Goal: Complete application form: Complete application form

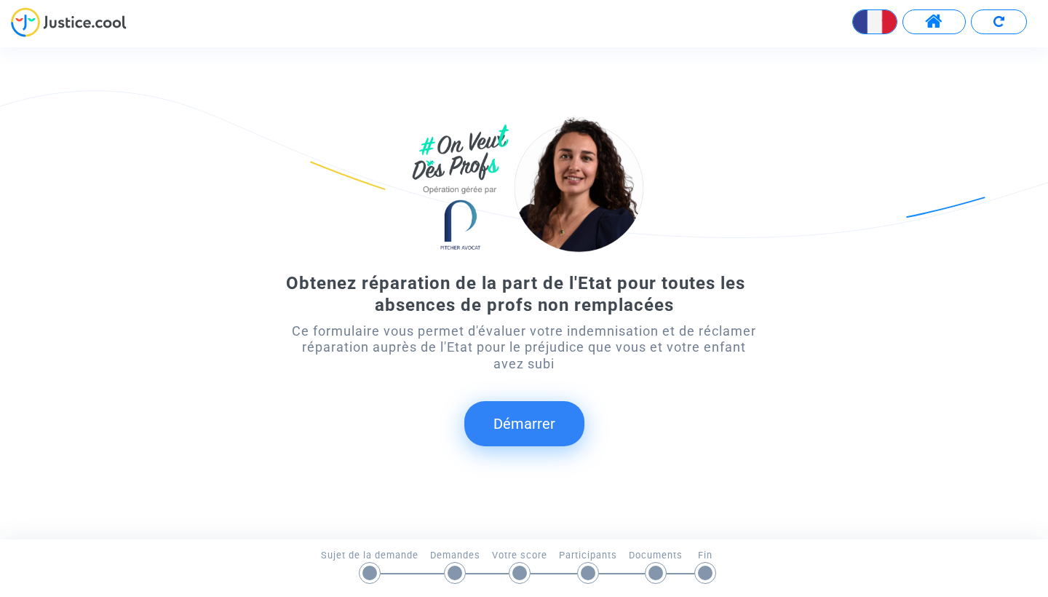
click at [544, 411] on button "Démarrer" at bounding box center [524, 423] width 120 height 45
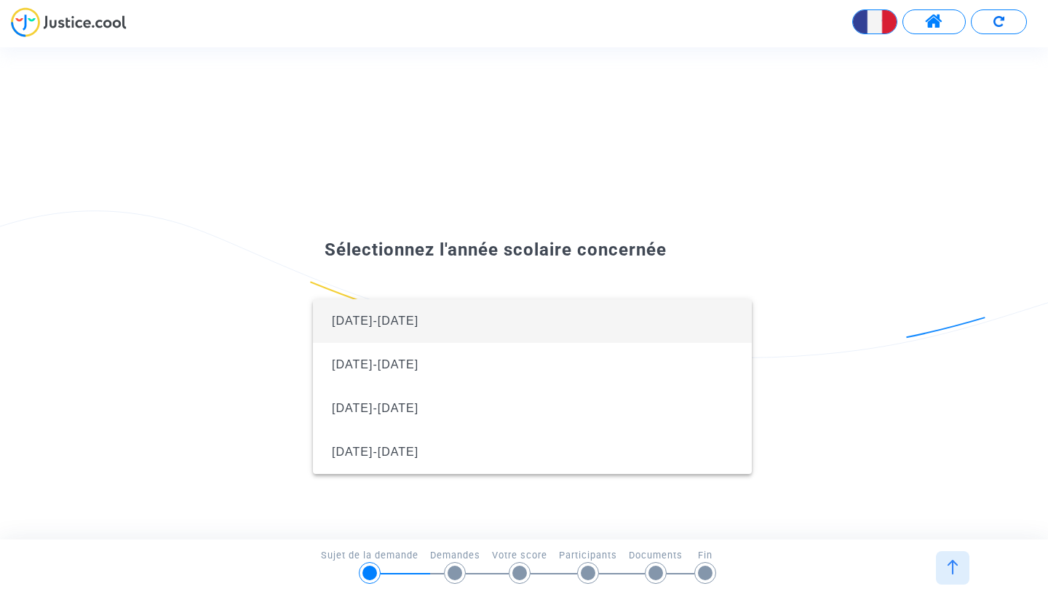
click at [518, 321] on span "[DATE]-[DATE]" at bounding box center [531, 321] width 415 height 44
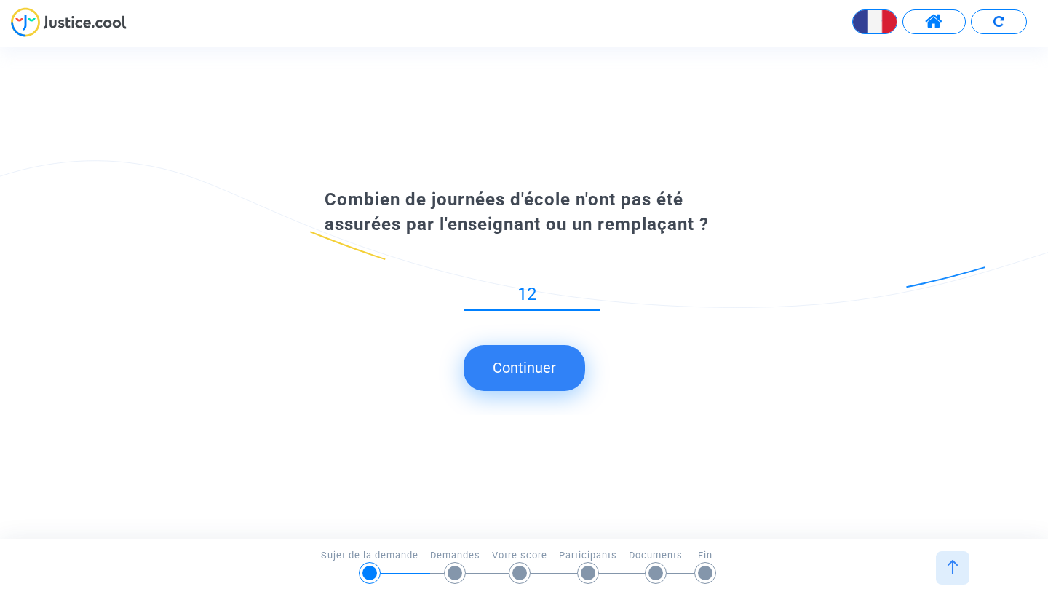
type input "12"
click at [532, 362] on button "Continuer" at bounding box center [524, 367] width 122 height 45
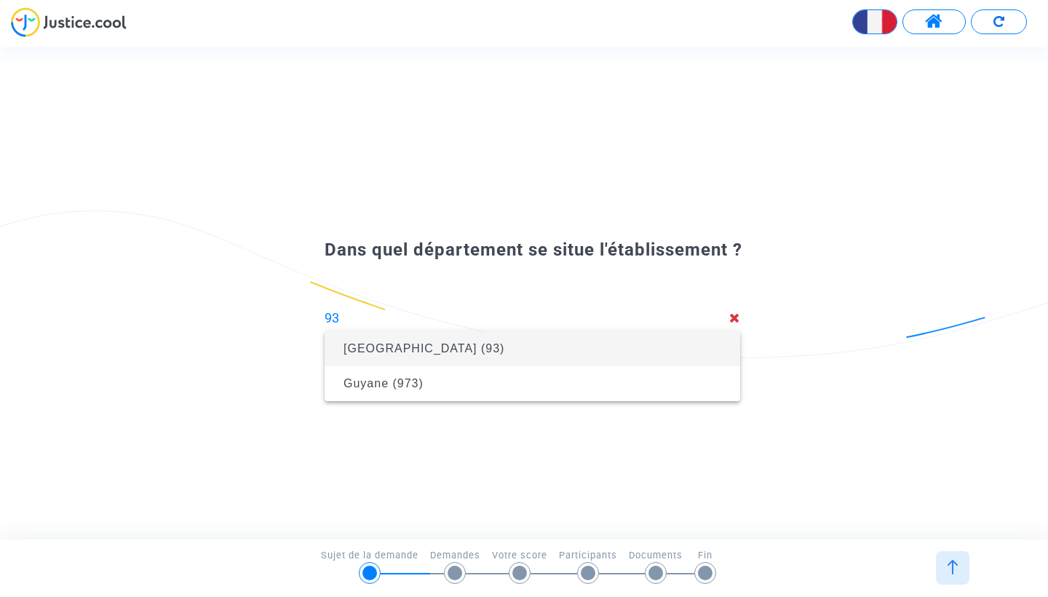
click at [503, 339] on span "[GEOGRAPHIC_DATA] (93)" at bounding box center [532, 348] width 392 height 41
type input "[GEOGRAPHIC_DATA] (93)"
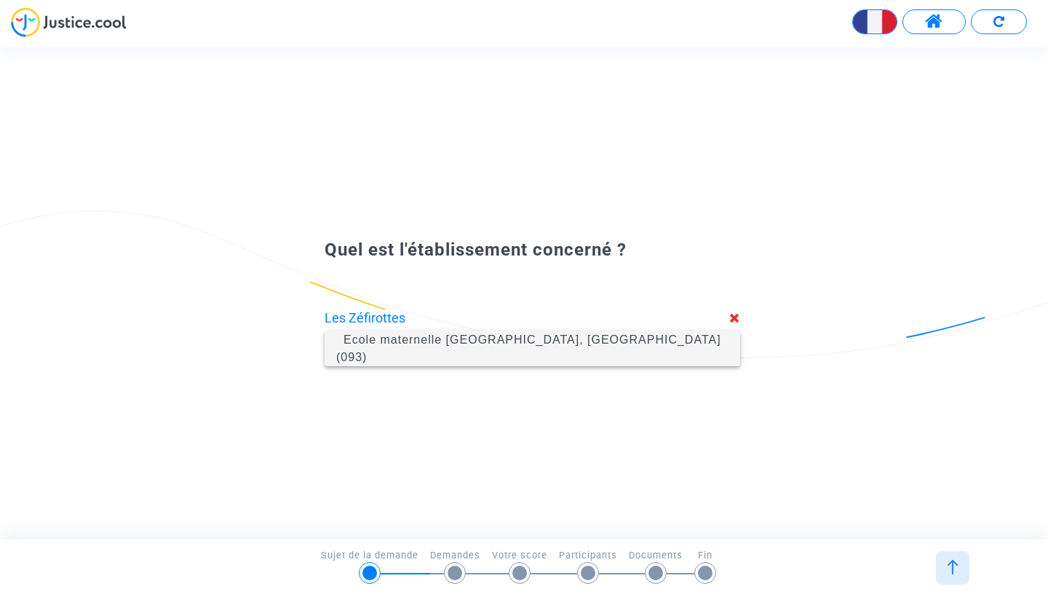
click at [621, 349] on span "Ecole maternelle [GEOGRAPHIC_DATA], [GEOGRAPHIC_DATA] (093)" at bounding box center [528, 348] width 385 height 30
type input "Ecole maternelle [GEOGRAPHIC_DATA], [GEOGRAPHIC_DATA] (093)"
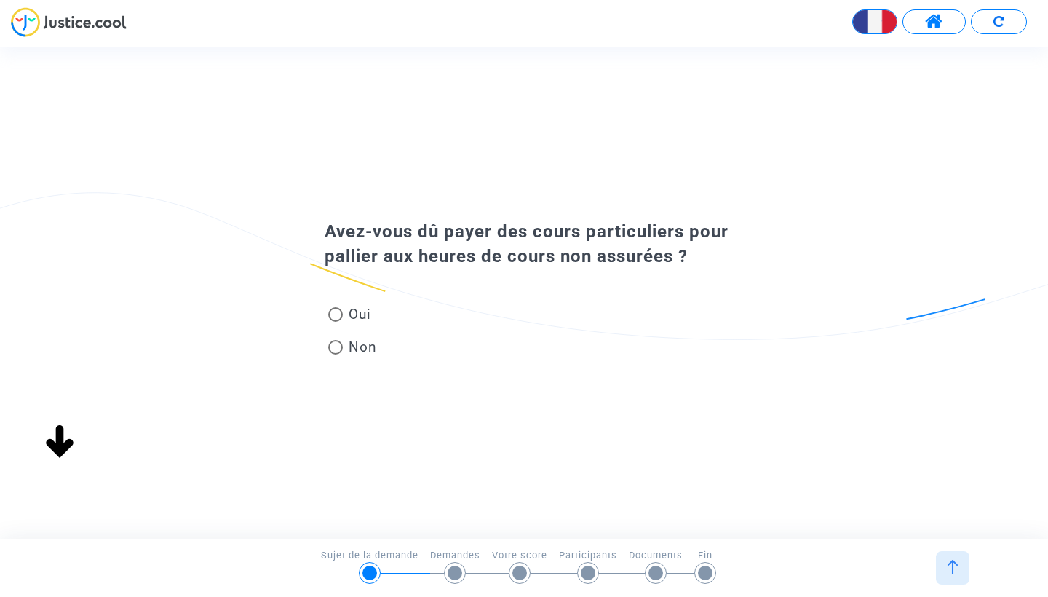
click at [349, 342] on span "Non" at bounding box center [360, 347] width 34 height 20
click at [335, 354] on input "Non" at bounding box center [335, 354] width 1 height 1
radio input "true"
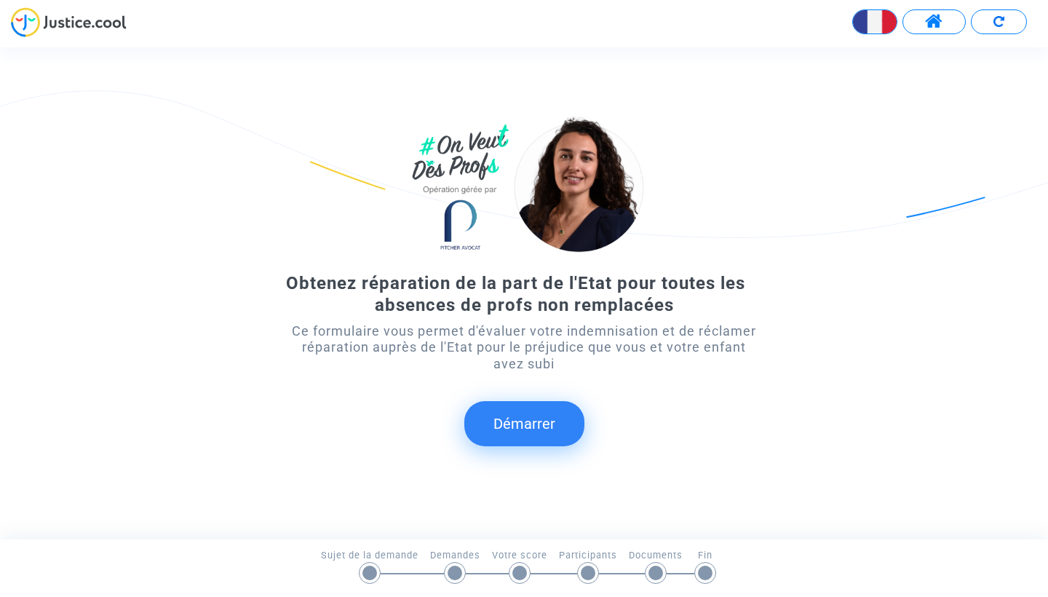
click at [543, 436] on button "Démarrer" at bounding box center [524, 423] width 120 height 45
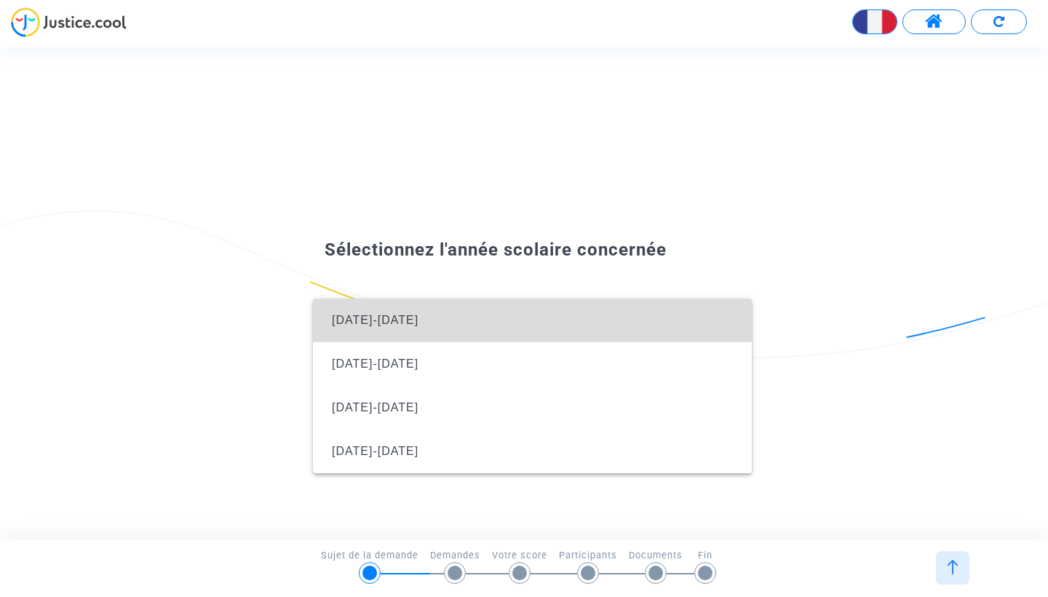
click at [459, 325] on span "[DATE]-[DATE]" at bounding box center [531, 320] width 415 height 44
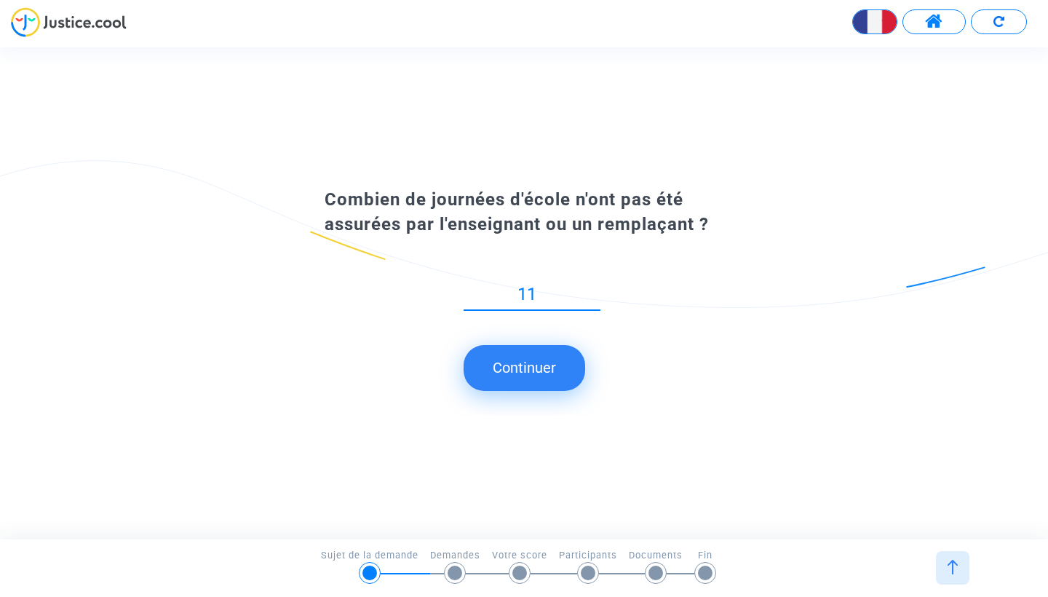
type input "11"
click at [526, 370] on button "Continuer" at bounding box center [524, 367] width 122 height 45
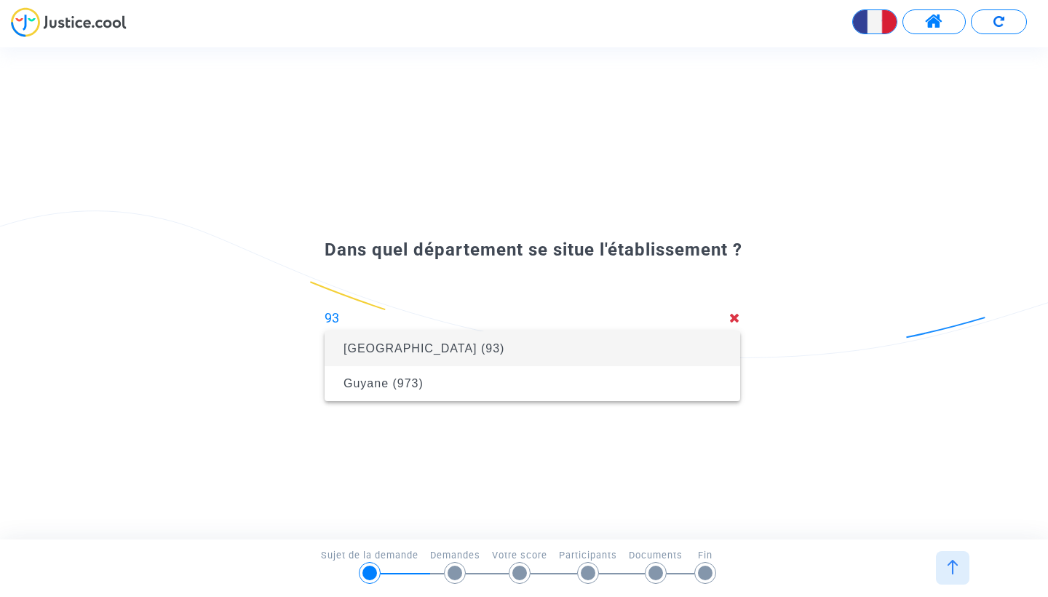
click at [458, 353] on span "[GEOGRAPHIC_DATA] (93)" at bounding box center [423, 348] width 161 height 12
type input "[GEOGRAPHIC_DATA] (93)"
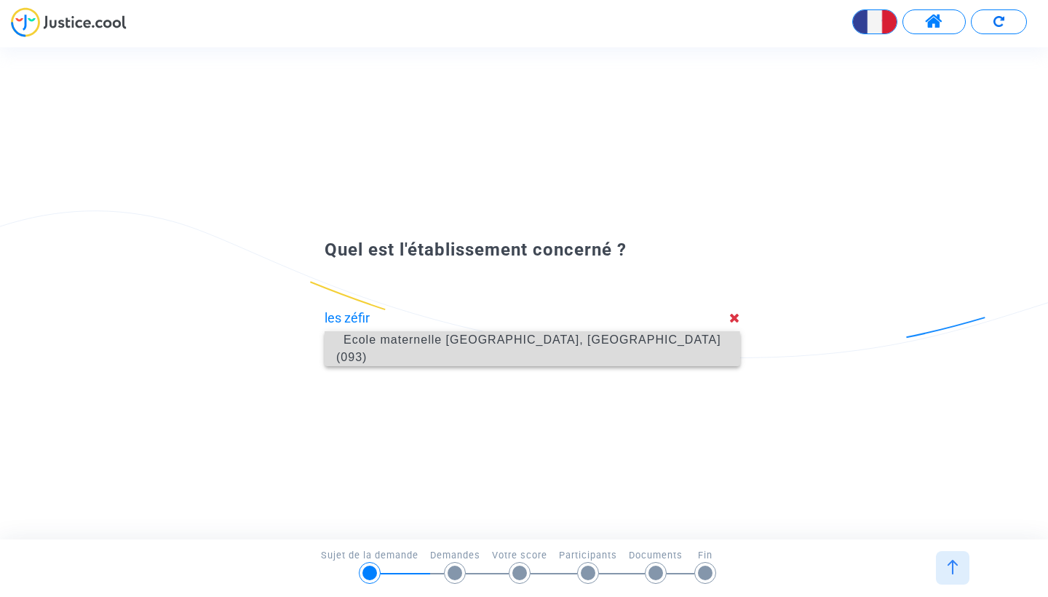
click at [485, 354] on span "Ecole maternelle [GEOGRAPHIC_DATA], [GEOGRAPHIC_DATA] (093)" at bounding box center [528, 348] width 385 height 30
type input "Ecole maternelle [GEOGRAPHIC_DATA], [GEOGRAPHIC_DATA] (093)"
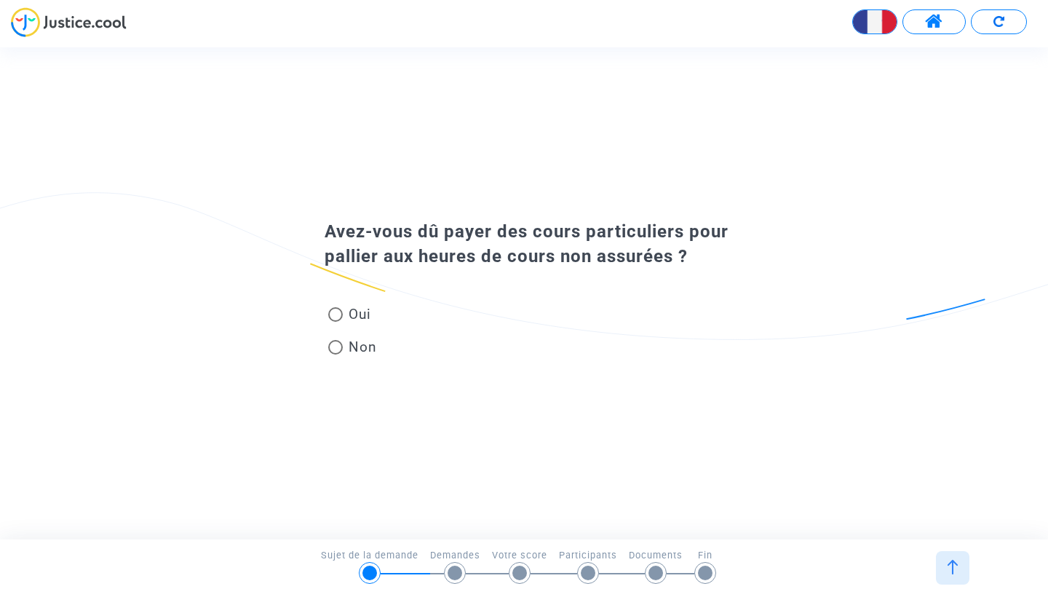
click at [334, 344] on span at bounding box center [335, 347] width 15 height 15
click at [335, 354] on input "Non" at bounding box center [335, 354] width 1 height 1
radio input "true"
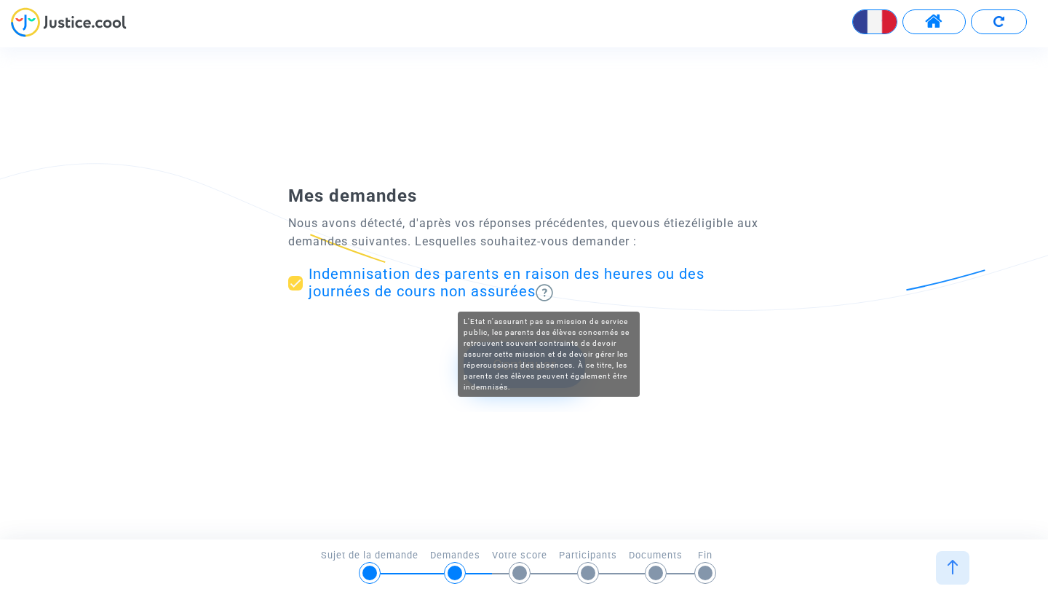
click at [549, 293] on img at bounding box center [543, 292] width 17 height 17
click at [295, 291] on input "Indemnisation des parents en raison des heures ou des journées de cours non ass…" at bounding box center [295, 290] width 1 height 1
checkbox input "false"
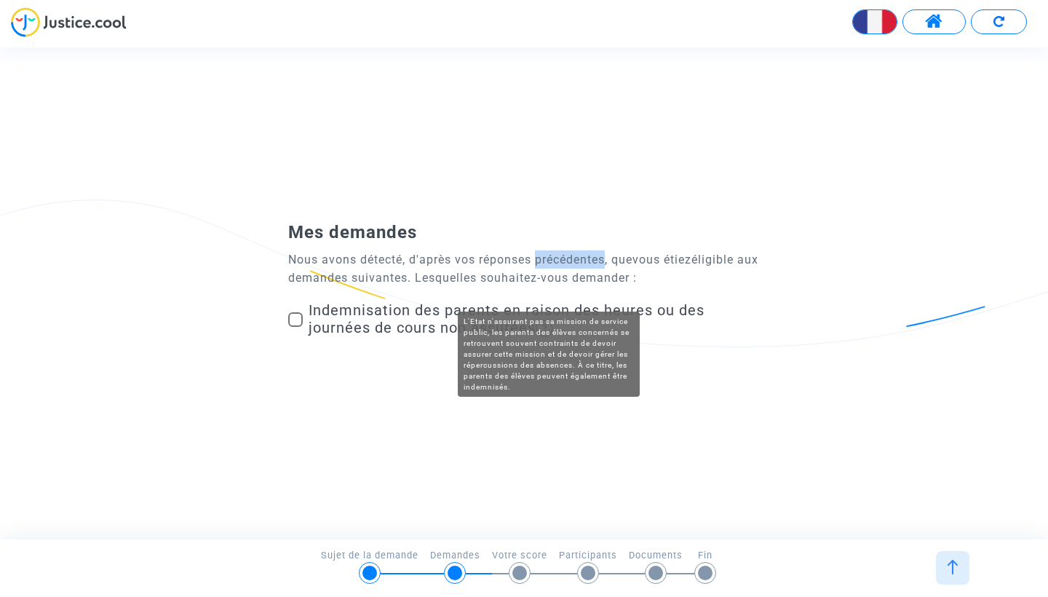
click at [549, 293] on form-choose-claims "Mes demandes Nous avons détecté, d'après vos réponses précédentes, que vous éti…" at bounding box center [523, 285] width 471 height 116
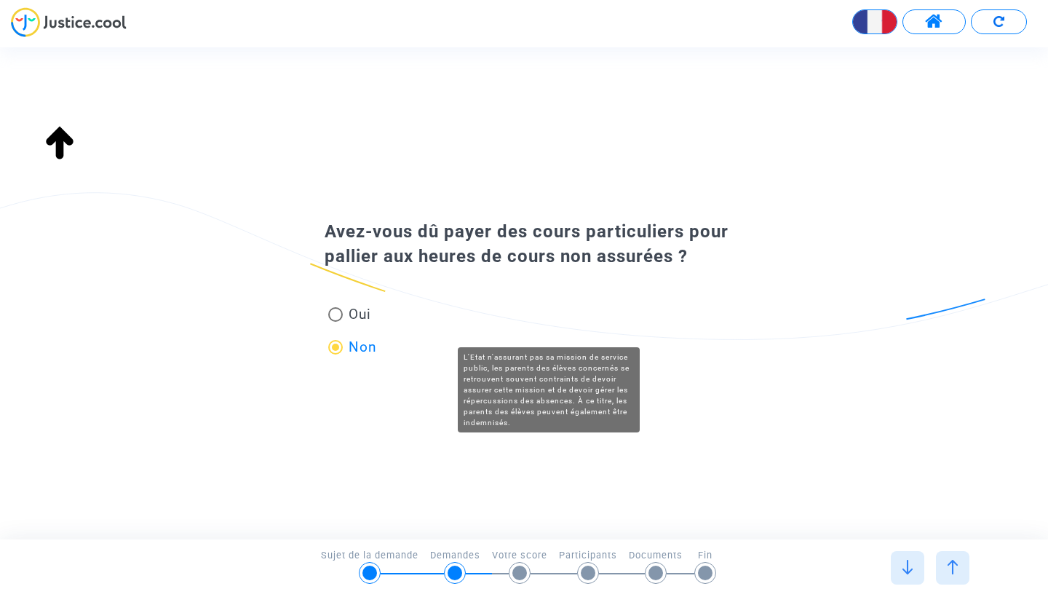
scroll to position [1, 0]
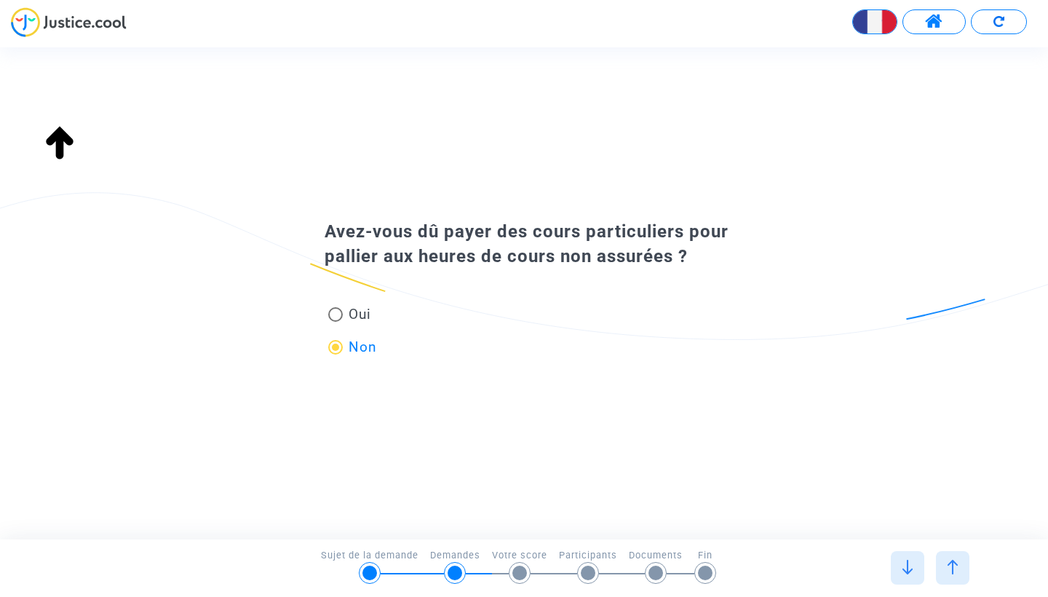
type input "Ecole maternelle [GEOGRAPHIC_DATA], [GEOGRAPHIC_DATA] (093)"
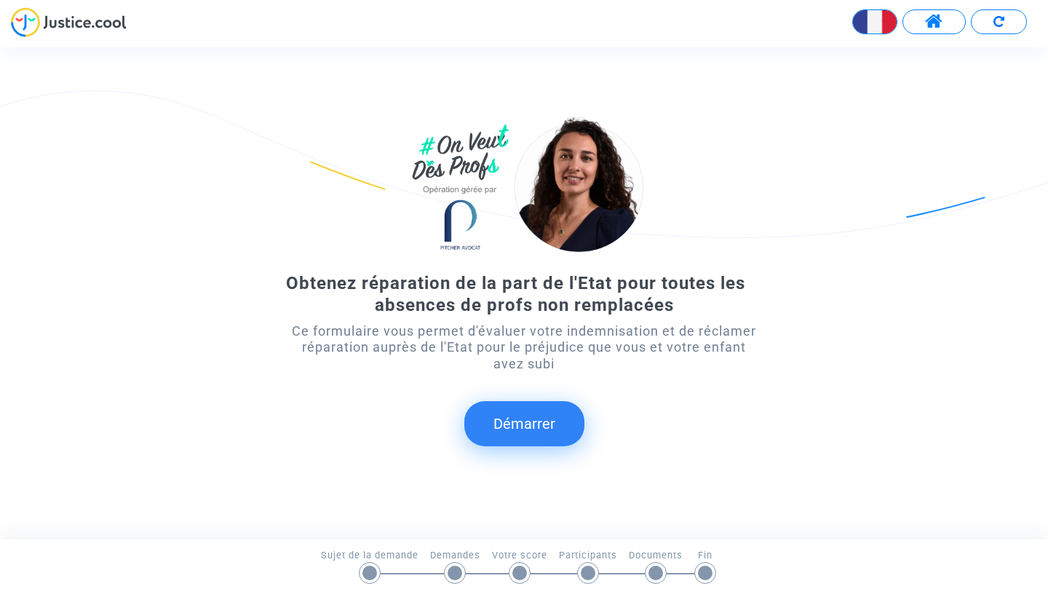
click at [521, 430] on button "Démarrer" at bounding box center [524, 423] width 120 height 45
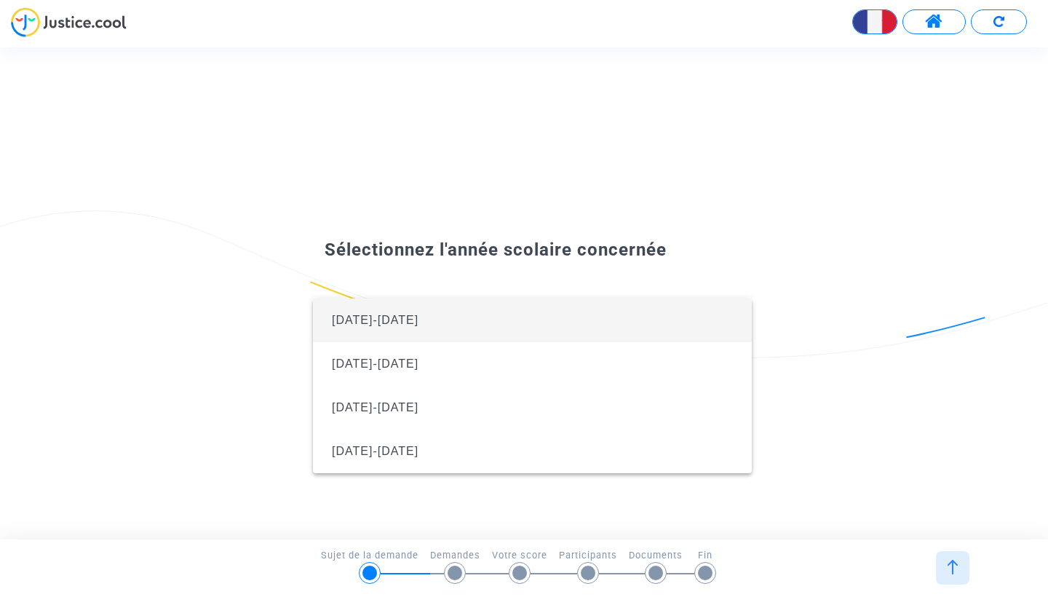
click at [465, 324] on span "[DATE]-[DATE]" at bounding box center [531, 320] width 415 height 44
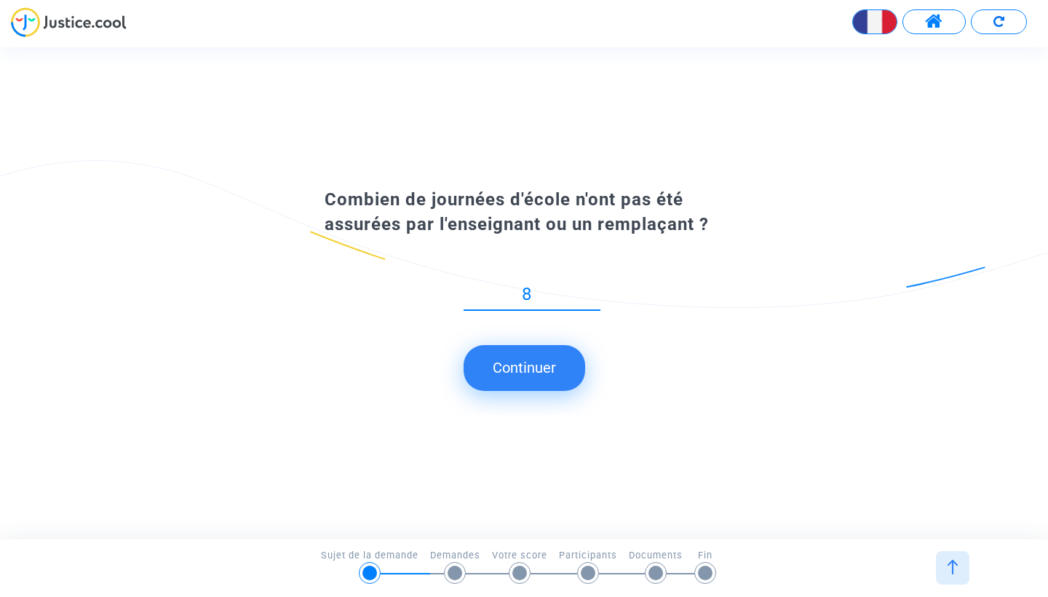
type input "8"
click at [528, 366] on button "Continuer" at bounding box center [524, 367] width 122 height 45
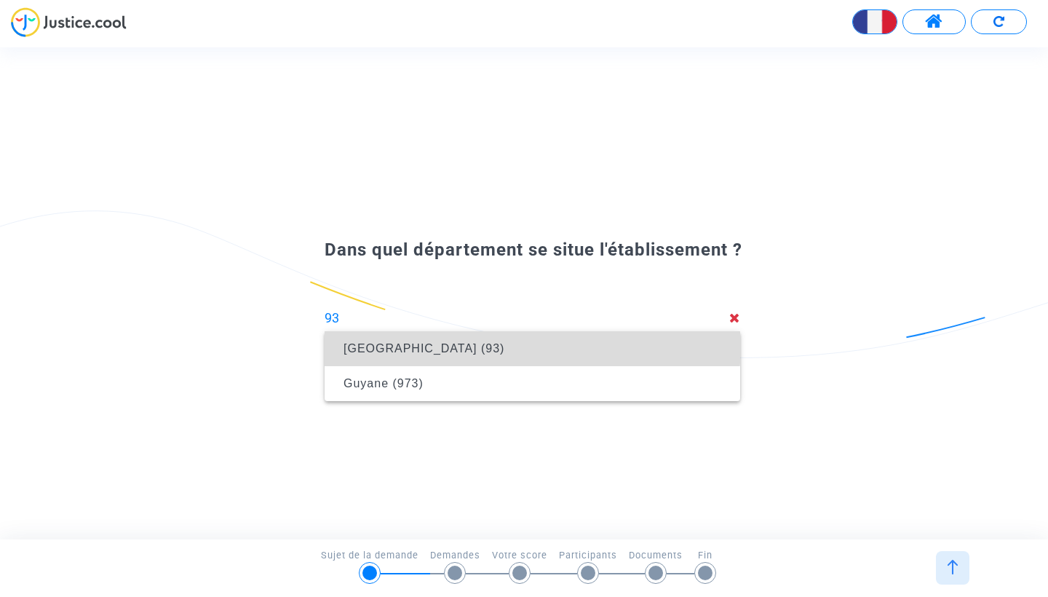
click at [456, 342] on span "[GEOGRAPHIC_DATA] (93)" at bounding box center [423, 348] width 161 height 12
type input "[GEOGRAPHIC_DATA] (93)"
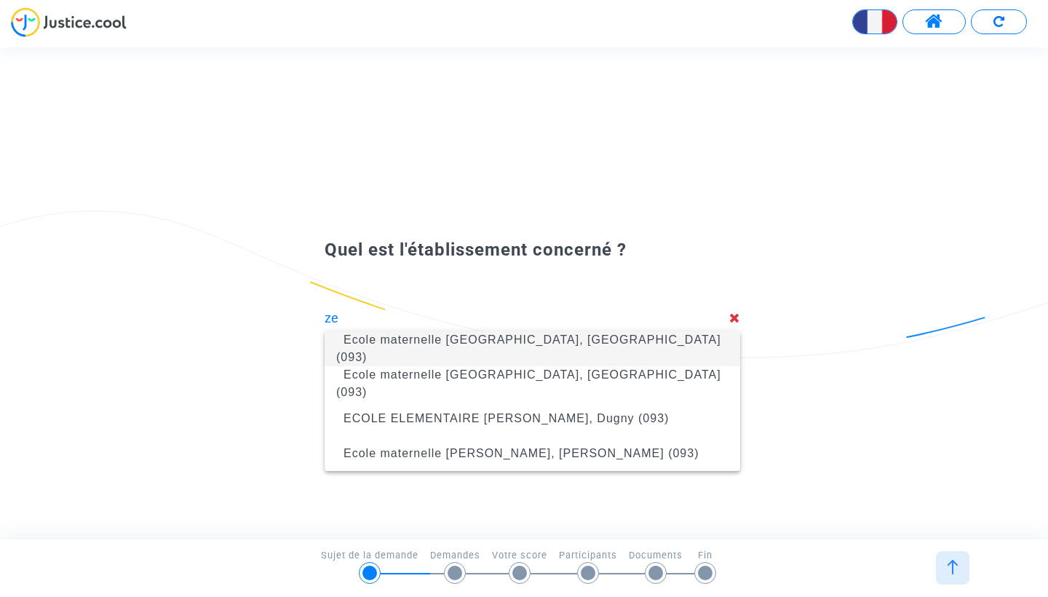
click at [602, 344] on span "Ecole maternelle [GEOGRAPHIC_DATA], [GEOGRAPHIC_DATA] (093)" at bounding box center [528, 348] width 385 height 30
type input "Ecole maternelle [GEOGRAPHIC_DATA], [GEOGRAPHIC_DATA] (093)"
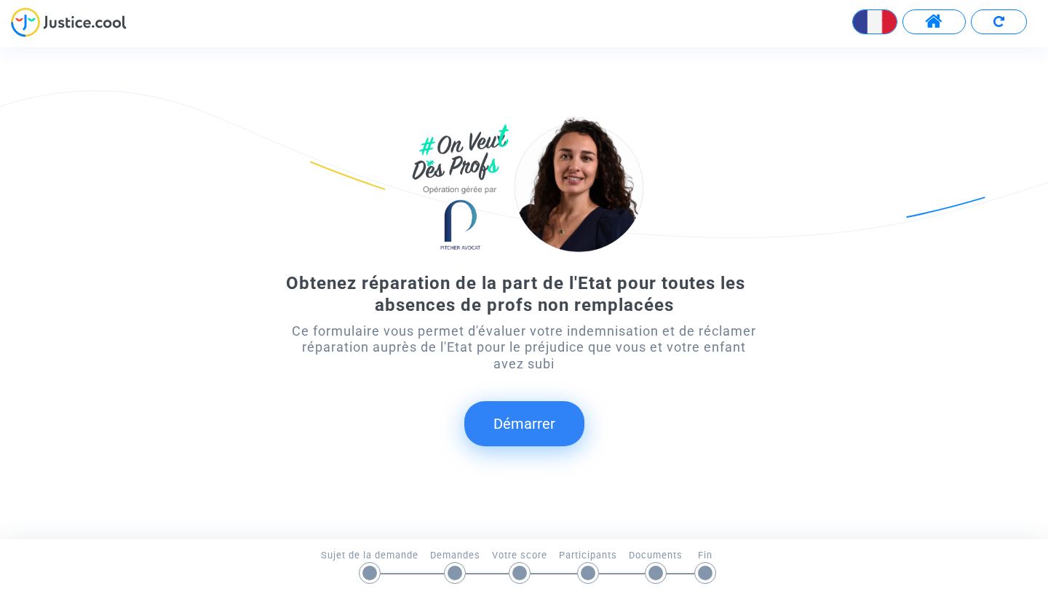
click at [516, 436] on button "Démarrer" at bounding box center [524, 423] width 120 height 45
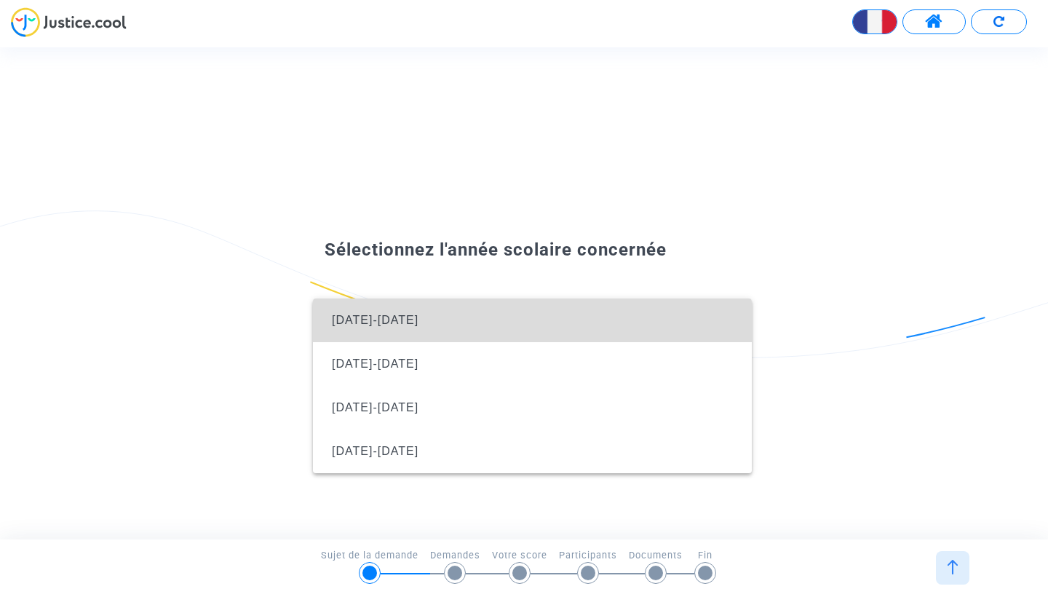
click at [483, 322] on span "[DATE]-[DATE]" at bounding box center [531, 320] width 415 height 44
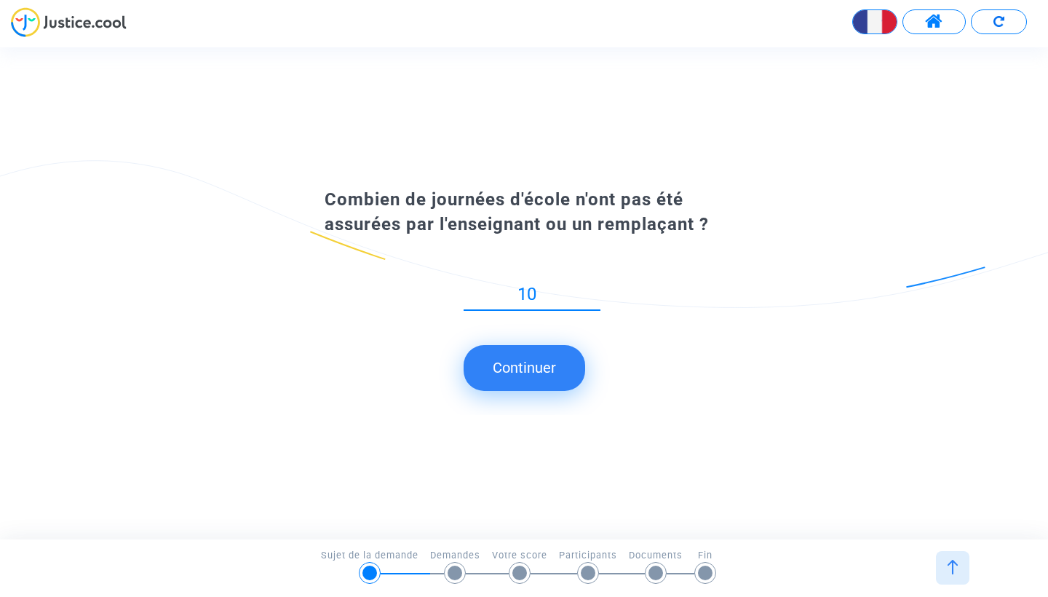
type input "10"
click at [511, 378] on button "Continuer" at bounding box center [524, 367] width 122 height 45
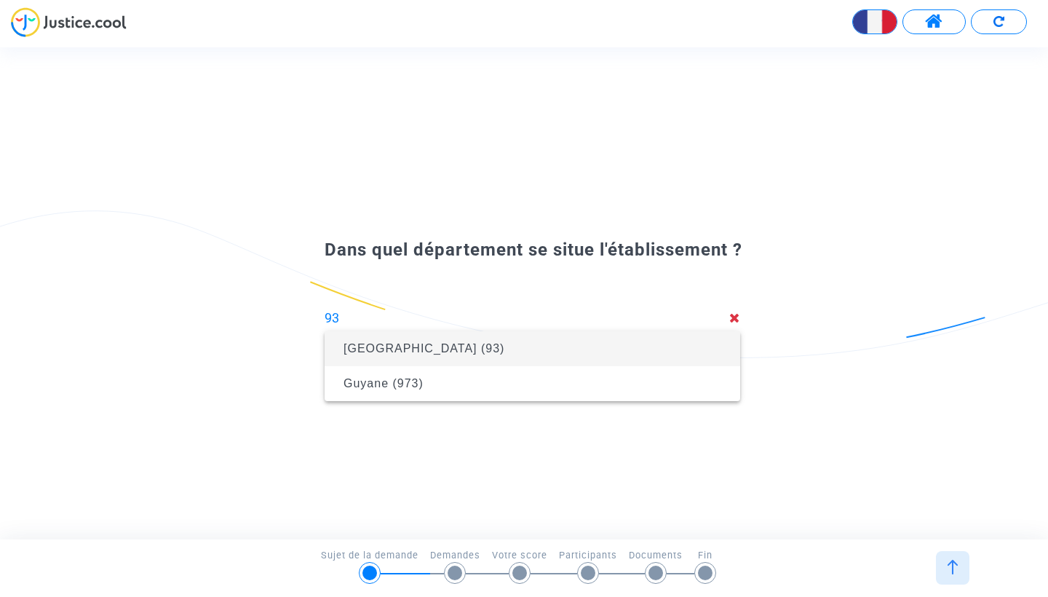
click at [466, 357] on span "[GEOGRAPHIC_DATA] (93)" at bounding box center [532, 348] width 392 height 41
type input "[GEOGRAPHIC_DATA] (93)"
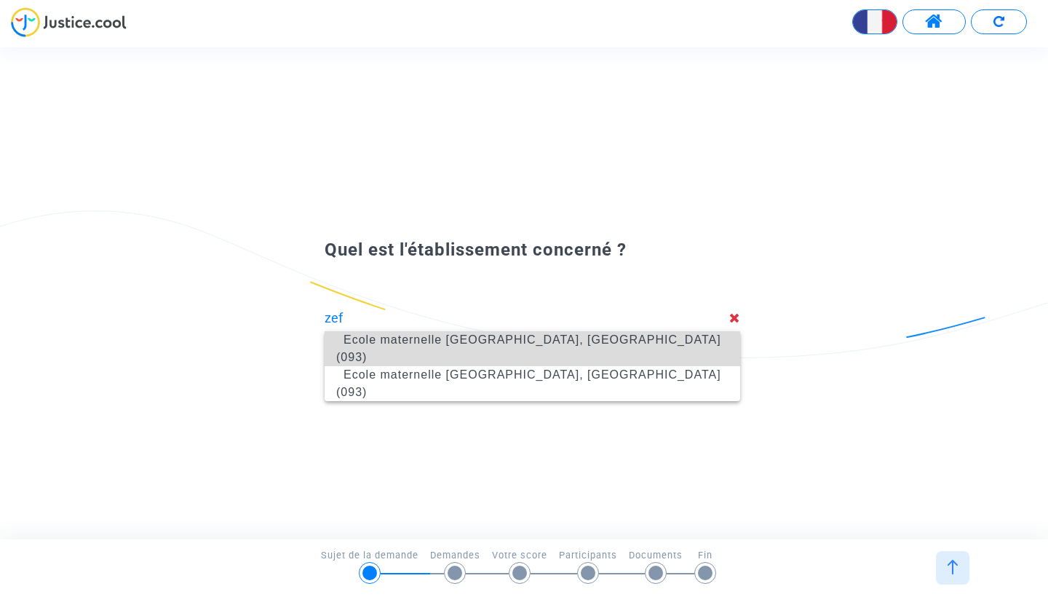
click at [450, 346] on span "Ecole maternelle [GEOGRAPHIC_DATA], [GEOGRAPHIC_DATA] (093)" at bounding box center [528, 348] width 385 height 30
type input "Ecole maternelle [GEOGRAPHIC_DATA], [GEOGRAPHIC_DATA] (093)"
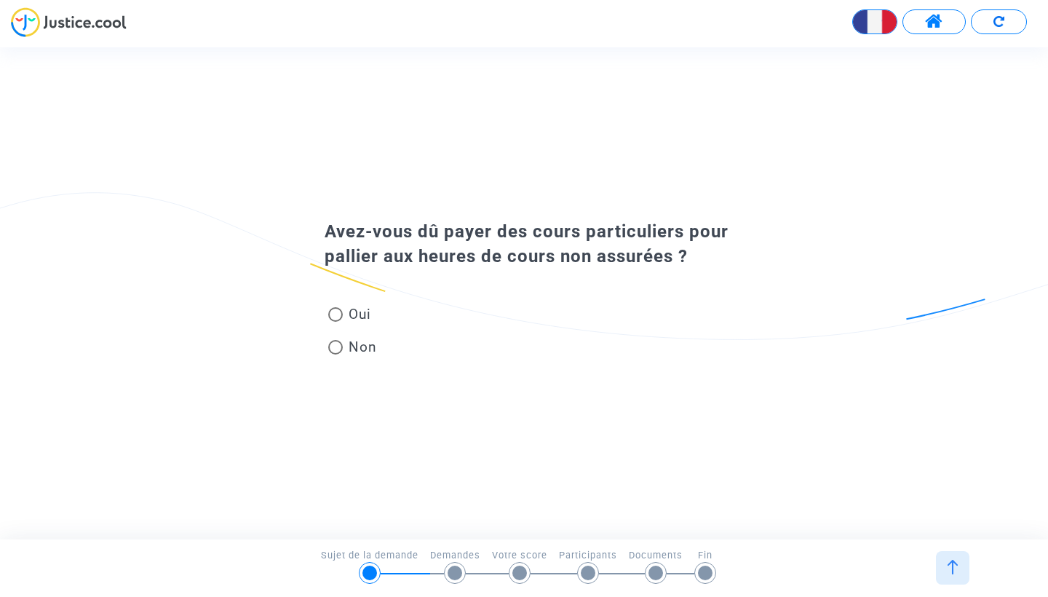
click at [391, 342] on div "Oui Non" at bounding box center [523, 316] width 471 height 97
click at [333, 337] on label "Non" at bounding box center [352, 347] width 49 height 20
click at [335, 354] on input "Non" at bounding box center [335, 354] width 1 height 1
radio input "true"
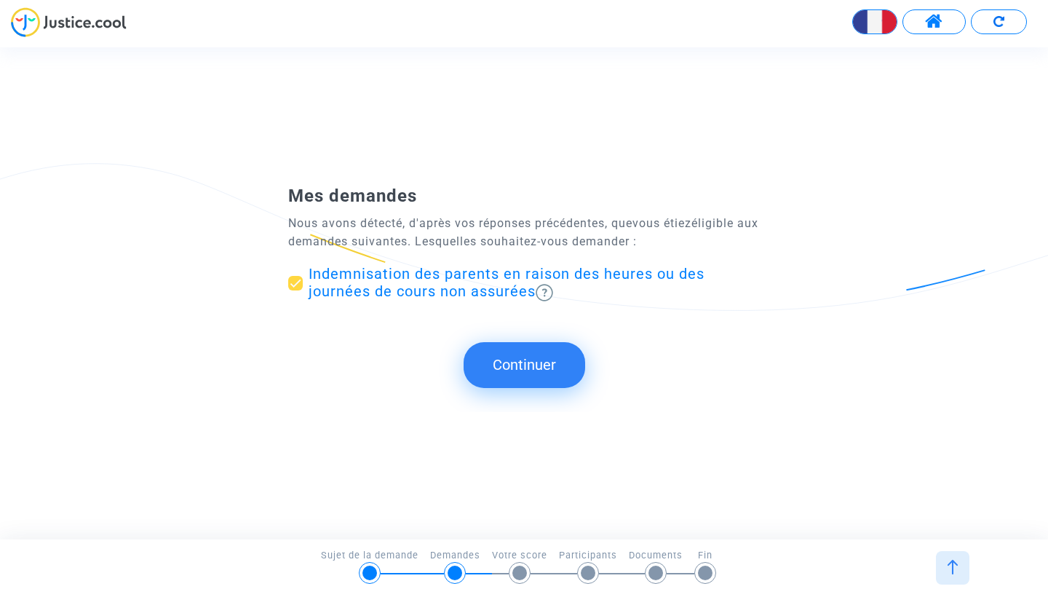
click at [359, 574] on div at bounding box center [370, 573] width 22 height 22
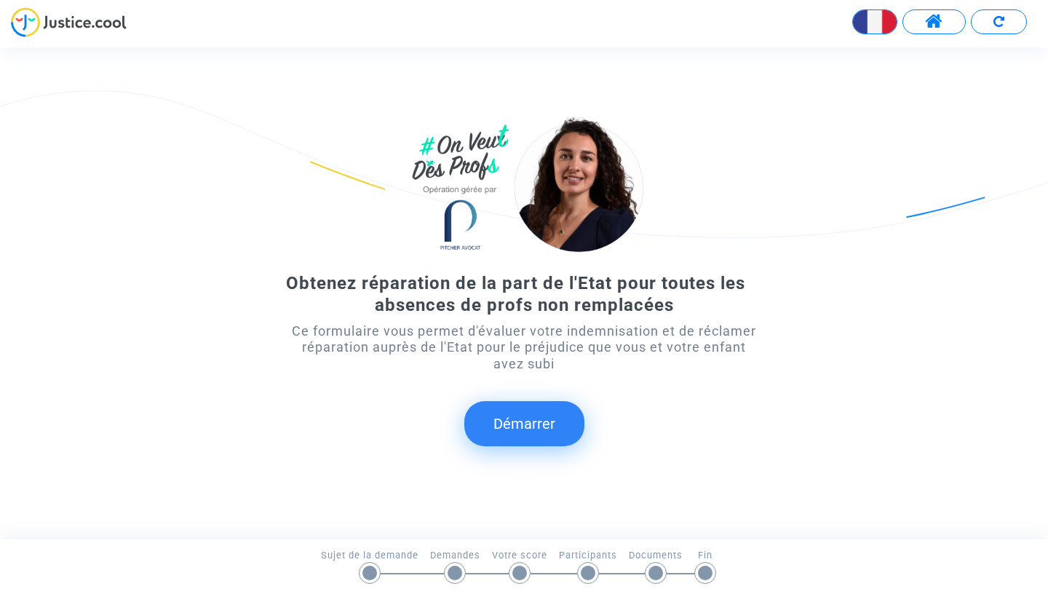
click at [514, 414] on button "Démarrer" at bounding box center [524, 423] width 120 height 45
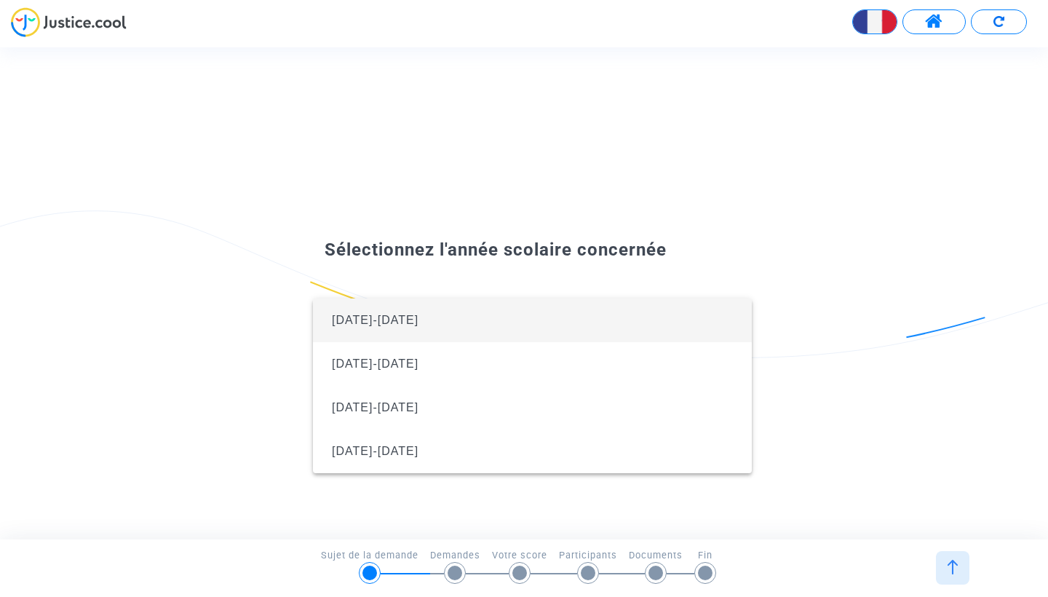
click at [461, 332] on span "[DATE]-[DATE]" at bounding box center [531, 320] width 415 height 44
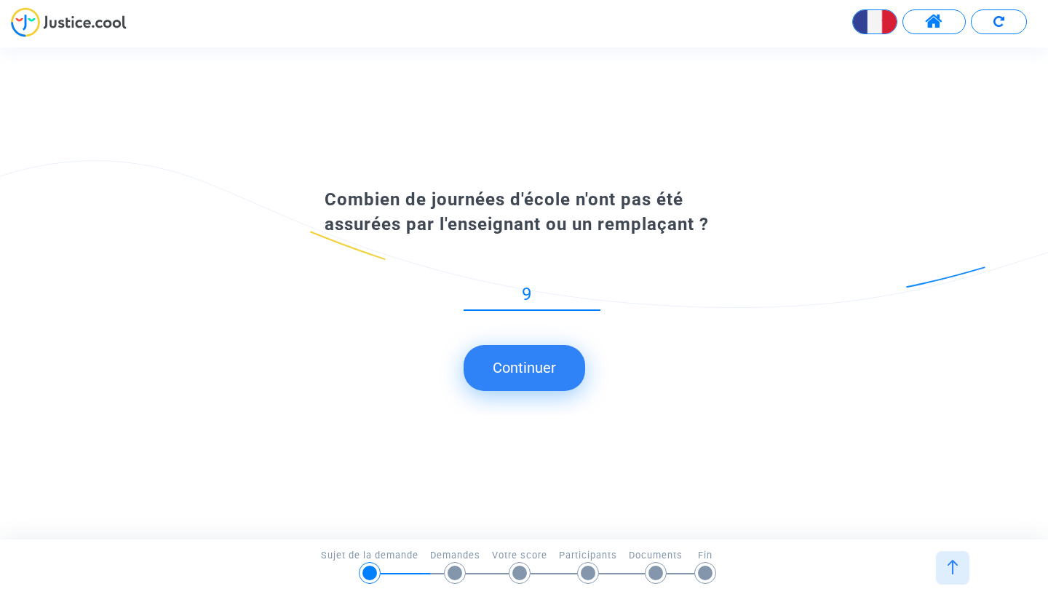
type input "9"
click at [495, 389] on button "Continuer" at bounding box center [524, 367] width 122 height 45
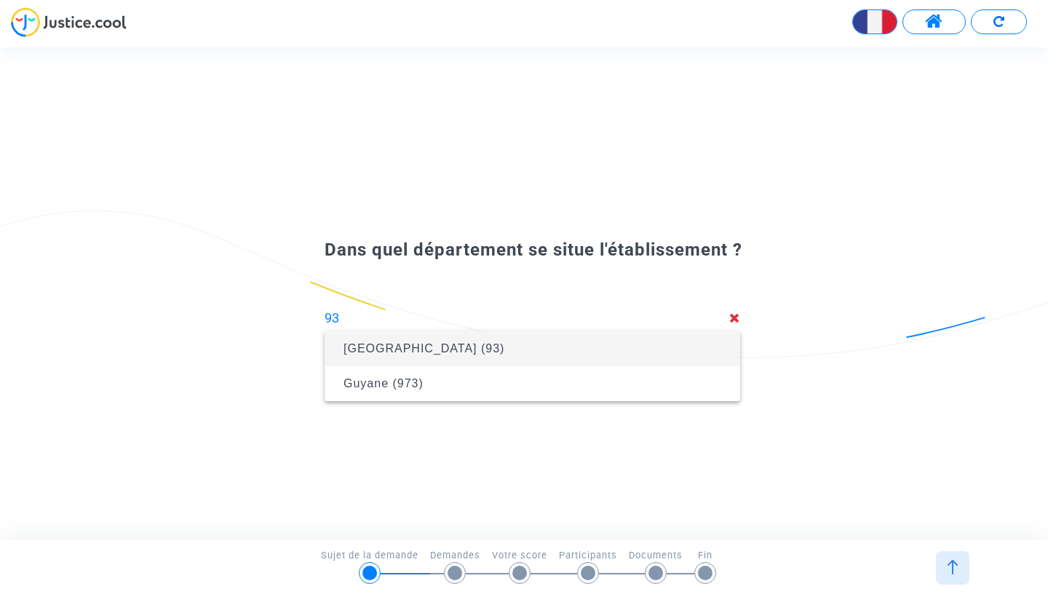
click at [471, 357] on span "[GEOGRAPHIC_DATA] (93)" at bounding box center [532, 348] width 392 height 41
type input "[GEOGRAPHIC_DATA] (93)"
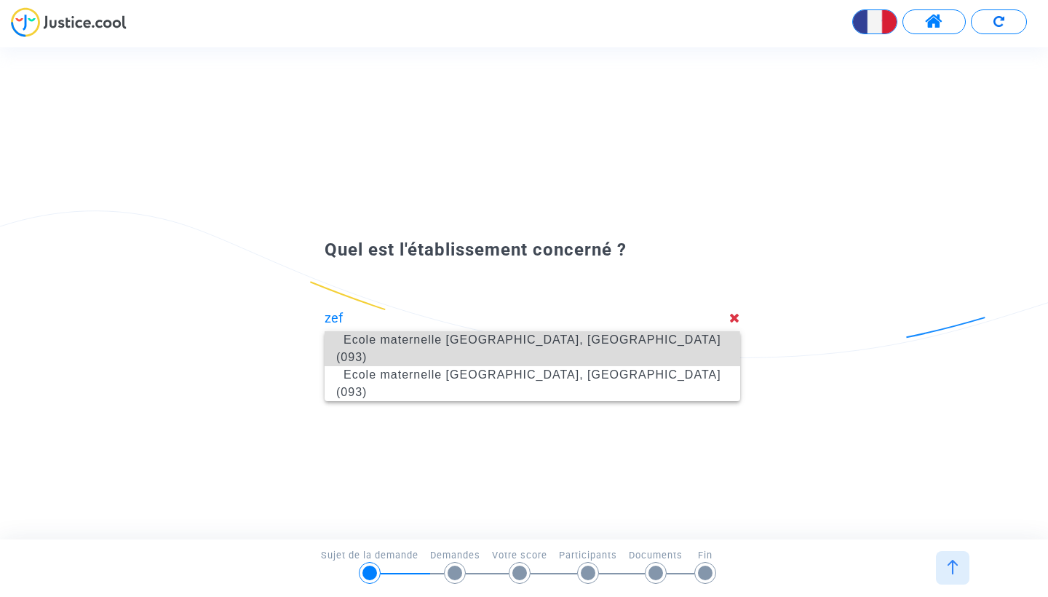
click at [450, 356] on span "Ecole maternelle [GEOGRAPHIC_DATA], [GEOGRAPHIC_DATA] (093)" at bounding box center [532, 348] width 392 height 58
type input "Ecole maternelle [GEOGRAPHIC_DATA], [GEOGRAPHIC_DATA] (093)"
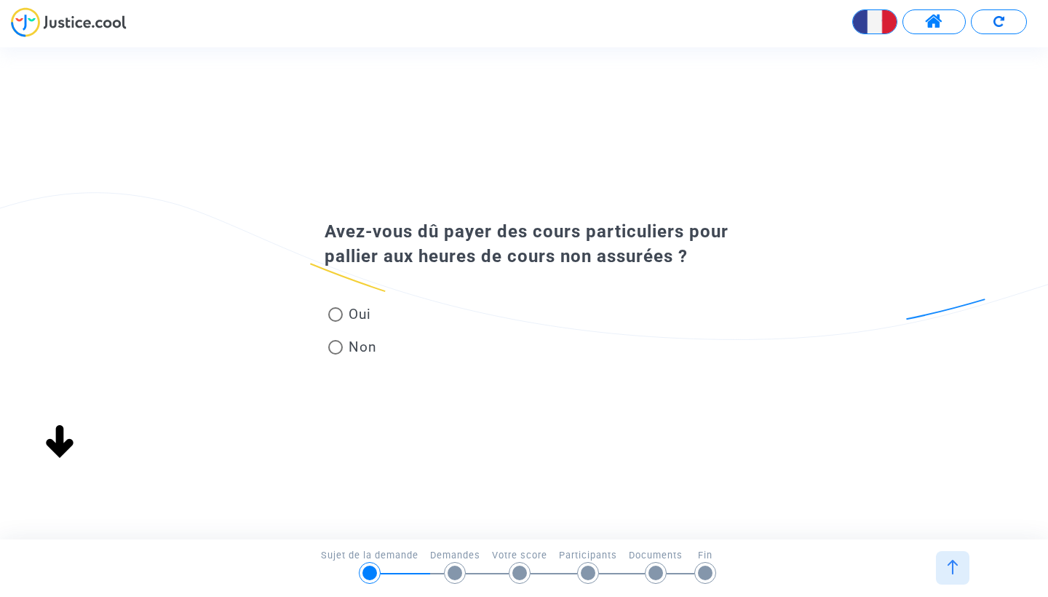
click at [359, 343] on span "Non" at bounding box center [360, 347] width 34 height 20
click at [335, 354] on input "Non" at bounding box center [335, 354] width 1 height 1
radio input "true"
type input "Ecole maternelle [GEOGRAPHIC_DATA], [GEOGRAPHIC_DATA] (093)"
